Goal: Navigation & Orientation: Find specific page/section

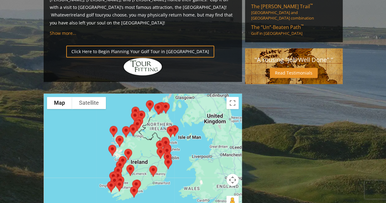
scroll to position [468, 0]
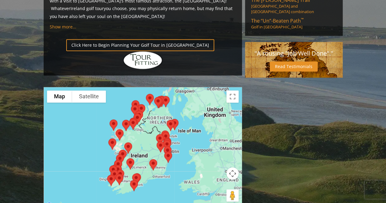
click at [183, 101] on div at bounding box center [143, 147] width 198 height 121
click at [232, 90] on button "Toggle fullscreen view" at bounding box center [232, 96] width 12 height 12
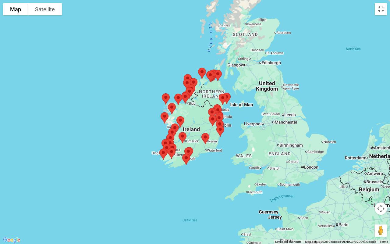
click at [379, 202] on button "Map camera controls" at bounding box center [381, 208] width 12 height 12
click at [363, 192] on button "Zoom in" at bounding box center [366, 193] width 12 height 12
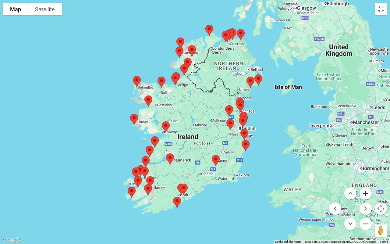
click at [363, 192] on button "Zoom in" at bounding box center [366, 193] width 12 height 12
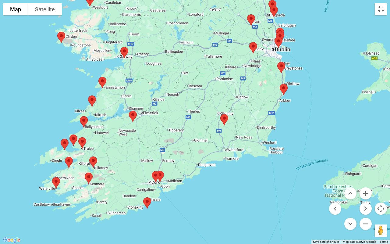
drag, startPoint x: 260, startPoint y: 172, endPoint x: 249, endPoint y: 85, distance: 87.3
click at [249, 85] on div at bounding box center [195, 122] width 390 height 244
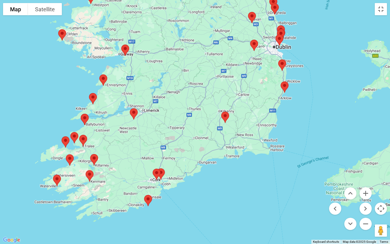
click at [155, 172] on img at bounding box center [156, 174] width 13 height 16
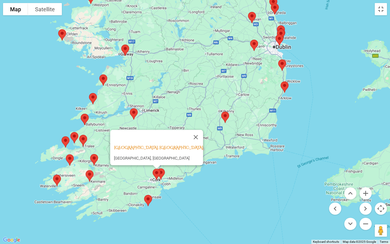
click at [162, 172] on img at bounding box center [156, 174] width 13 height 16
click at [163, 172] on img at bounding box center [156, 174] width 13 height 16
click at [174, 174] on div "[GEOGRAPHIC_DATA], [GEOGRAPHIC_DATA] [GEOGRAPHIC_DATA] [GEOGRAPHIC_DATA], [GEOG…" at bounding box center [195, 122] width 390 height 244
click at [189, 133] on button "Close" at bounding box center [196, 137] width 15 height 15
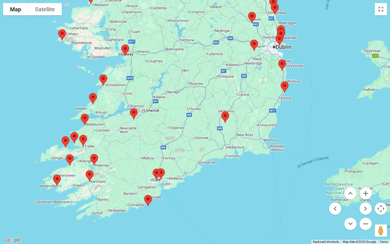
click at [163, 172] on img at bounding box center [156, 174] width 13 height 16
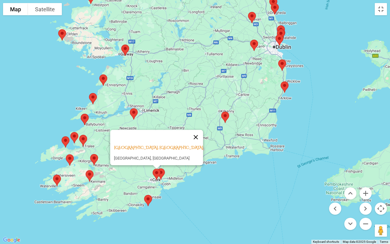
click at [191, 133] on button "Close" at bounding box center [196, 137] width 15 height 15
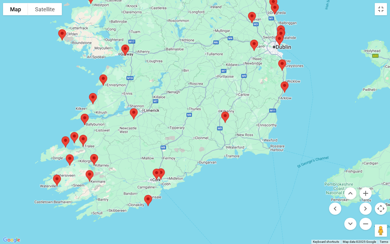
click at [148, 201] on img at bounding box center [148, 200] width 13 height 16
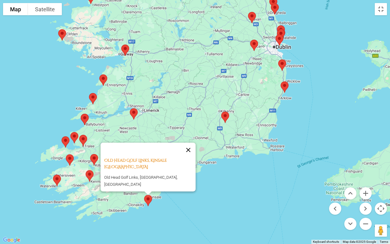
click at [188, 157] on button "Close" at bounding box center [188, 150] width 15 height 15
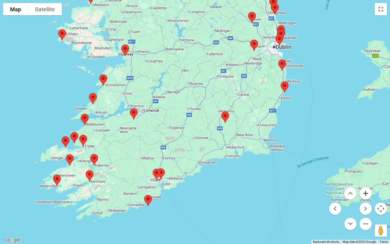
click at [369, 193] on button "Zoom in" at bounding box center [366, 193] width 12 height 12
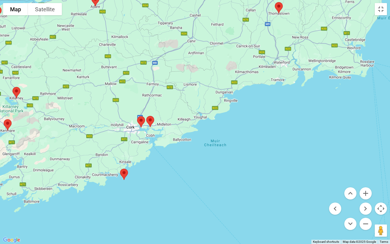
drag, startPoint x: 194, startPoint y: 207, endPoint x: 218, endPoint y: 97, distance: 112.6
click at [218, 97] on div at bounding box center [195, 122] width 390 height 244
click at [151, 118] on img at bounding box center [150, 121] width 13 height 16
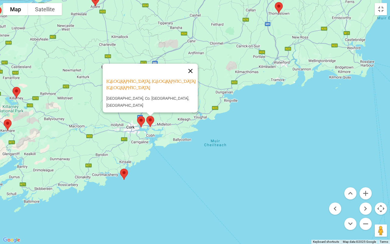
click at [185, 78] on button "Close" at bounding box center [190, 71] width 15 height 15
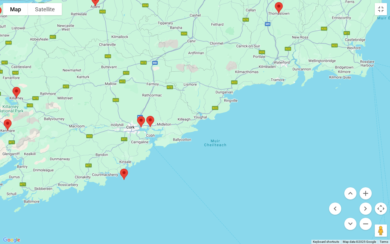
click at [10, 124] on img at bounding box center [7, 125] width 13 height 16
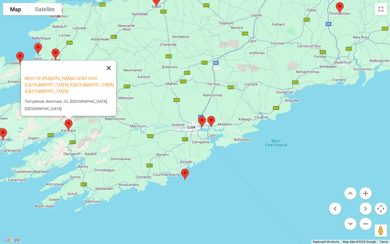
click at [112, 75] on button "Close" at bounding box center [109, 68] width 15 height 15
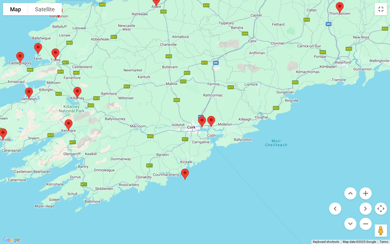
click at [75, 91] on img at bounding box center [77, 92] width 13 height 16
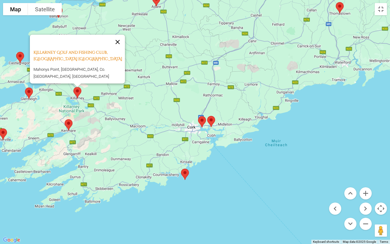
click at [119, 47] on button "Close" at bounding box center [117, 42] width 15 height 15
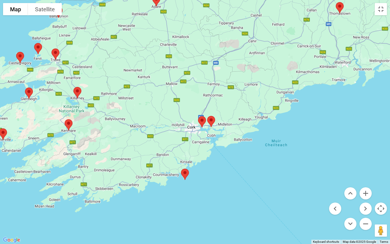
click at [2, 133] on img at bounding box center [3, 134] width 13 height 16
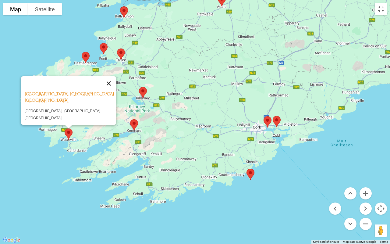
click at [109, 86] on button "Close" at bounding box center [109, 83] width 15 height 15
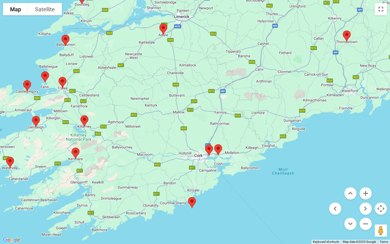
drag, startPoint x: 183, startPoint y: 110, endPoint x: 125, endPoint y: 140, distance: 65.7
click at [125, 140] on div at bounding box center [195, 122] width 390 height 244
